Goal: Navigation & Orientation: Find specific page/section

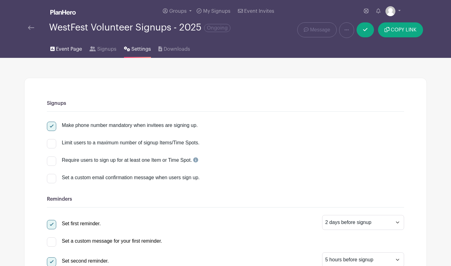
click at [67, 51] on span "Event Page" at bounding box center [69, 48] width 26 height 7
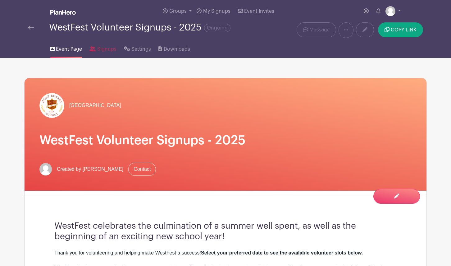
click at [105, 49] on span "Signups" at bounding box center [106, 48] width 19 height 7
